Goal: Task Accomplishment & Management: Complete application form

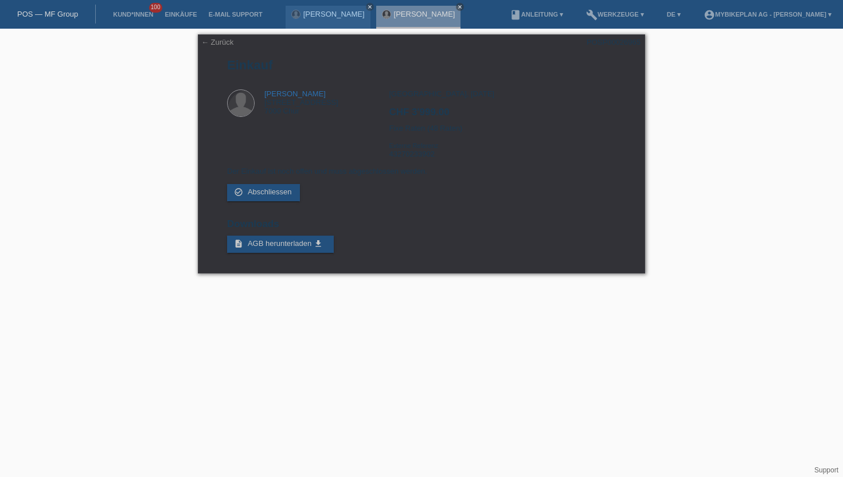
click at [137, 10] on li "Kund*innen 100" at bounding box center [133, 14] width 52 height 29
click at [134, 16] on link "Kund*innen" at bounding box center [133, 14] width 52 height 7
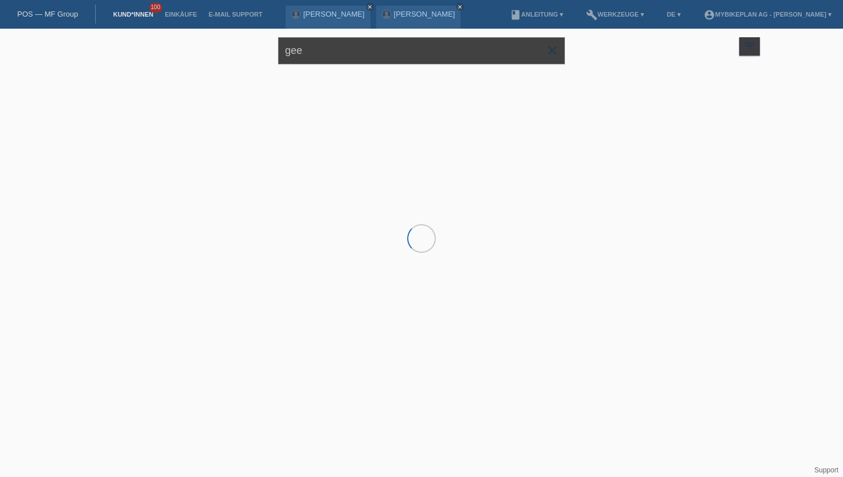
click at [301, 55] on input "gee" at bounding box center [421, 50] width 287 height 27
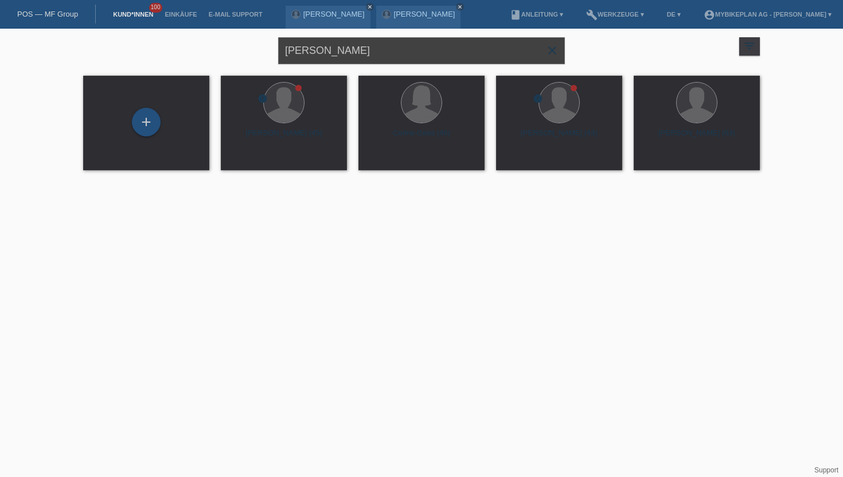
type input "[PERSON_NAME]"
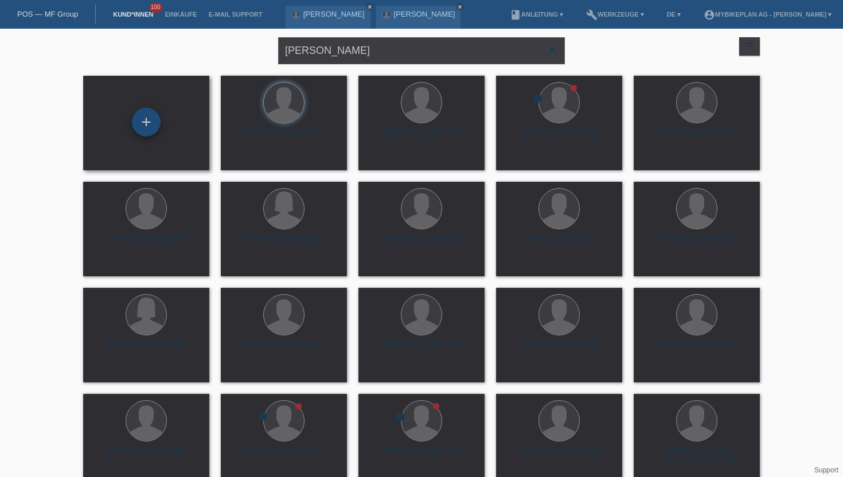
click at [149, 119] on div "+" at bounding box center [146, 122] width 29 height 29
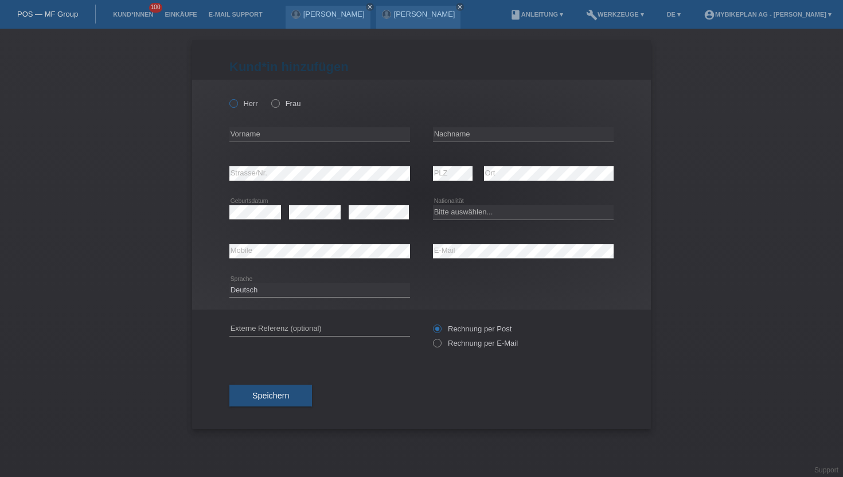
click at [243, 102] on label "Herr" at bounding box center [244, 103] width 29 height 9
click at [237, 102] on input "Herr" at bounding box center [233, 102] width 7 height 7
radio input "true"
click at [266, 132] on input "text" at bounding box center [320, 134] width 181 height 14
type input "[PERSON_NAME]"
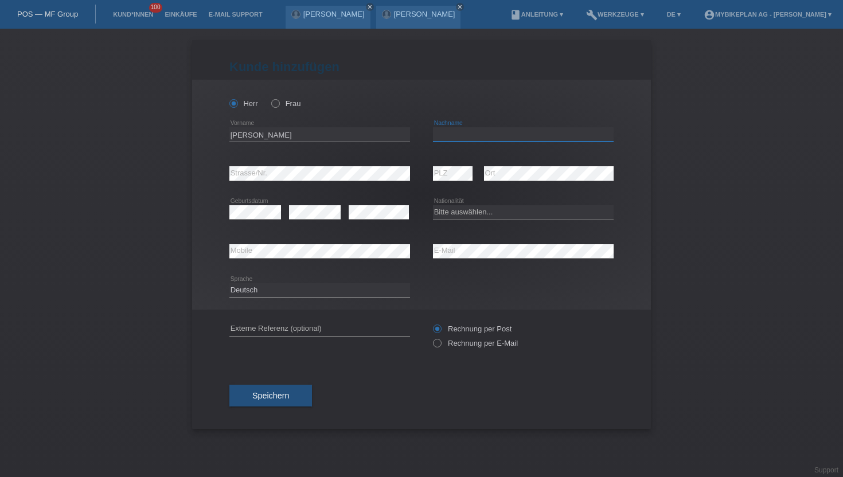
click at [454, 131] on input "text" at bounding box center [523, 134] width 181 height 14
type input "[PERSON_NAME]"
click at [305, 192] on div "error Strasse/Nr." at bounding box center [320, 173] width 181 height 39
click at [636, 224] on div "[PERSON_NAME] Frau [PERSON_NAME] error Vorname C" at bounding box center [421, 195] width 459 height 230
click at [497, 219] on select "Bitte auswählen... [GEOGRAPHIC_DATA] [GEOGRAPHIC_DATA] [GEOGRAPHIC_DATA] [GEOGR…" at bounding box center [523, 212] width 181 height 14
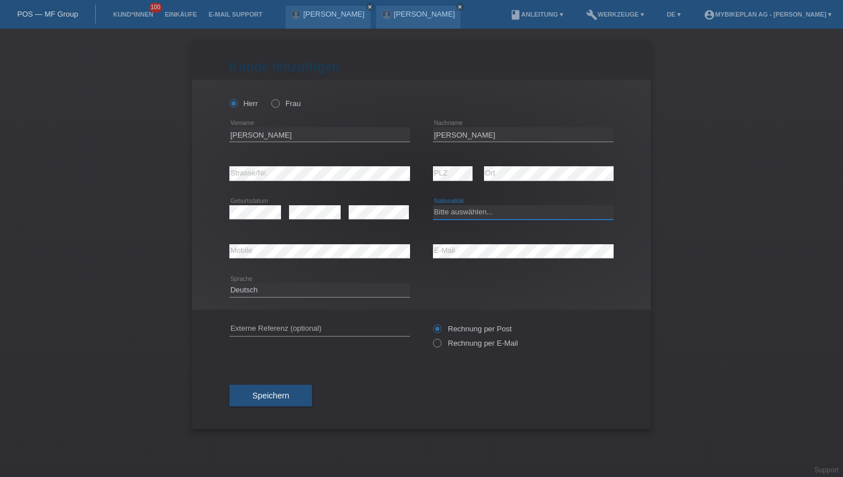
select select "CH"
click at [433, 206] on select "Bitte auswählen... [GEOGRAPHIC_DATA] [GEOGRAPHIC_DATA] [GEOGRAPHIC_DATA] [GEOGR…" at bounding box center [523, 212] width 181 height 14
click at [296, 285] on select "Deutsch Français Italiano English" at bounding box center [320, 290] width 181 height 14
click at [230, 283] on select "Deutsch Français Italiano English" at bounding box center [320, 290] width 181 height 14
click at [444, 347] on label "Rechnung per E-Mail" at bounding box center [475, 343] width 85 height 9
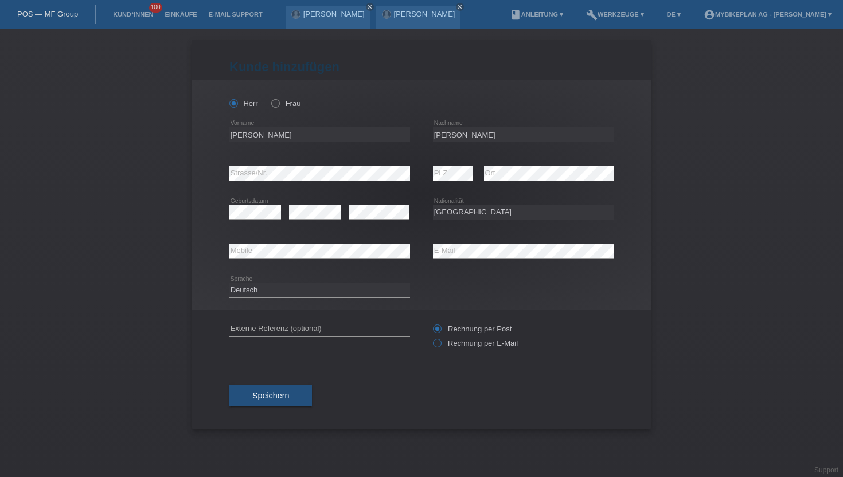
click at [441, 347] on input "Rechnung per E-Mail" at bounding box center [436, 346] width 7 height 14
radio input "true"
click at [271, 401] on span "Speichern" at bounding box center [270, 395] width 37 height 9
